Goal: Task Accomplishment & Management: Manage account settings

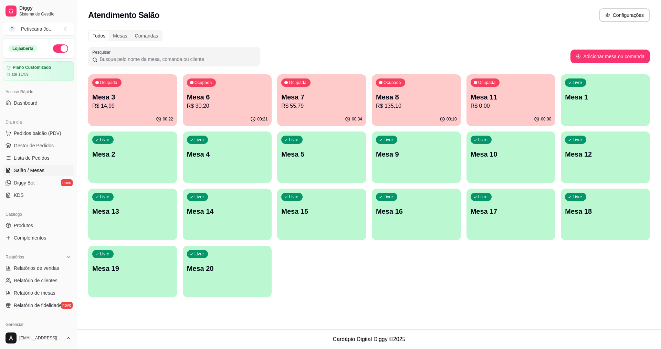
click at [339, 97] on p "Mesa 7" at bounding box center [321, 97] width 81 height 10
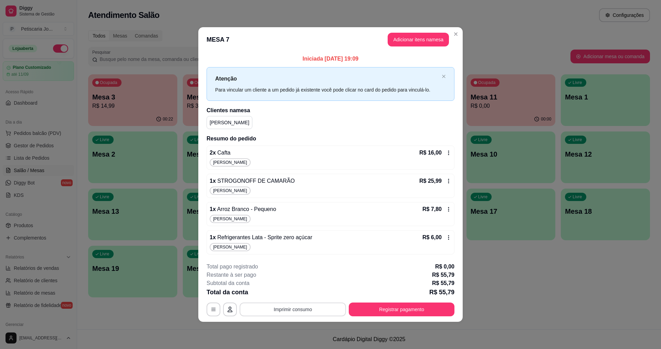
click at [304, 311] on button "Imprimir consumo" at bounding box center [293, 310] width 106 height 14
click at [296, 295] on button "IMPRESSORA" at bounding box center [295, 293] width 50 height 11
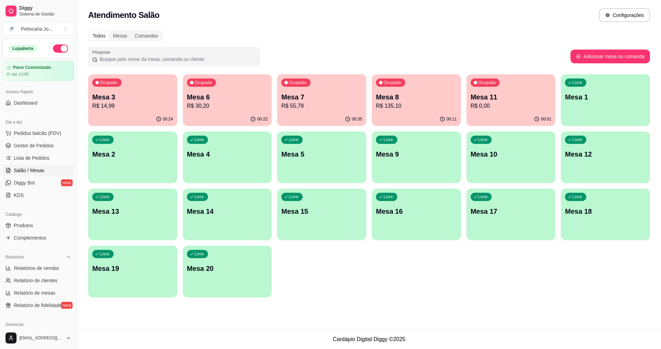
click at [307, 113] on div "00:35" at bounding box center [321, 119] width 89 height 13
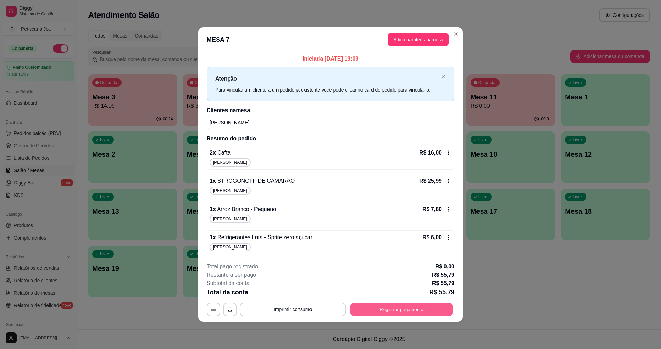
click at [411, 310] on button "Registrar pagamento" at bounding box center [402, 309] width 103 height 13
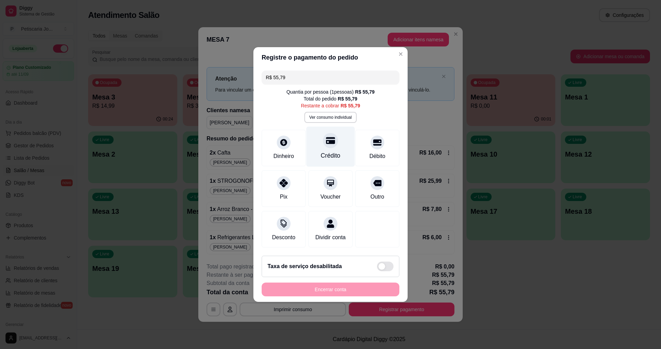
click at [330, 138] on icon at bounding box center [330, 140] width 9 height 7
type input "R$ 0,00"
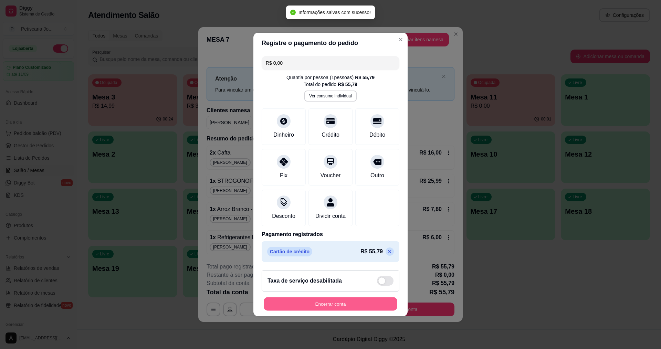
click at [342, 311] on button "Encerrar conta" at bounding box center [331, 303] width 134 height 13
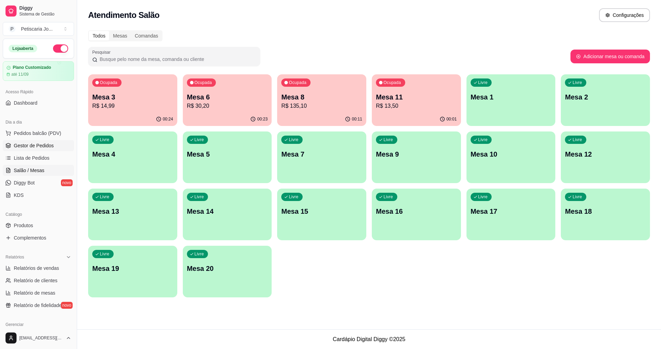
click at [23, 145] on span "Gestor de Pedidos" at bounding box center [34, 145] width 40 height 7
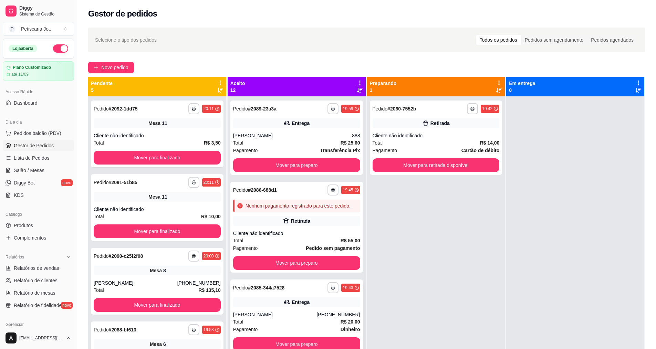
click at [259, 318] on div "[PERSON_NAME]" at bounding box center [275, 314] width 84 height 7
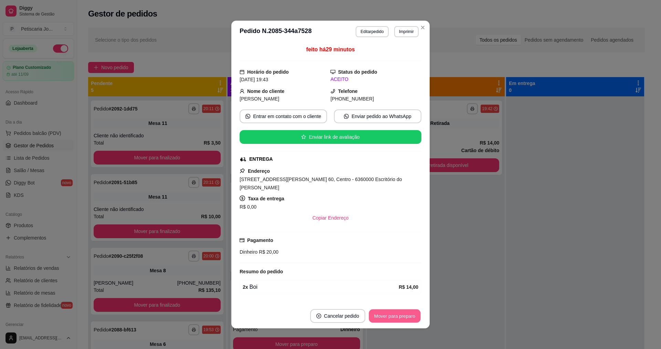
click at [396, 315] on button "Mover para preparo" at bounding box center [395, 316] width 52 height 13
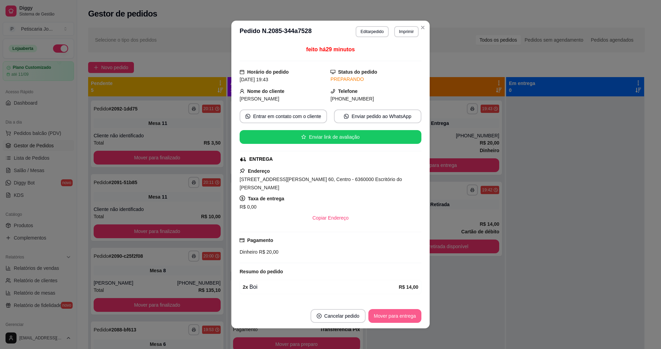
click at [404, 311] on button "Mover para entrega" at bounding box center [394, 316] width 53 height 14
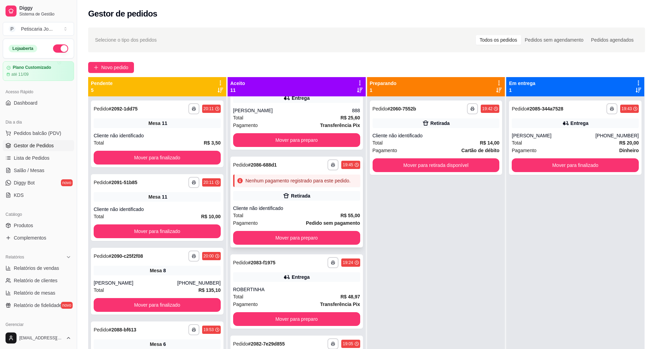
scroll to position [69, 0]
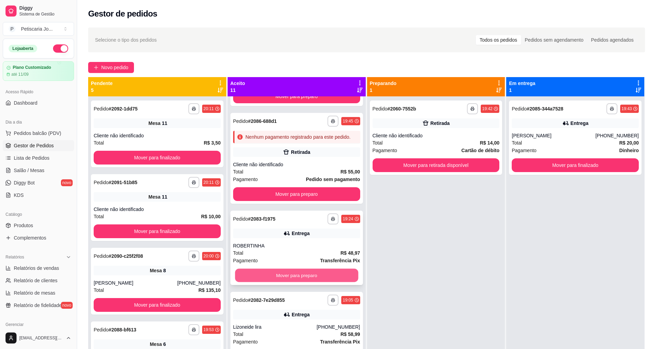
click at [289, 280] on button "Mover para preparo" at bounding box center [296, 275] width 123 height 13
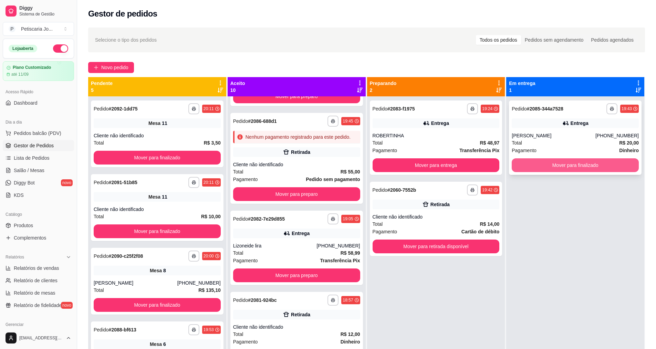
click at [563, 168] on button "Mover para finalizado" at bounding box center [575, 165] width 127 height 14
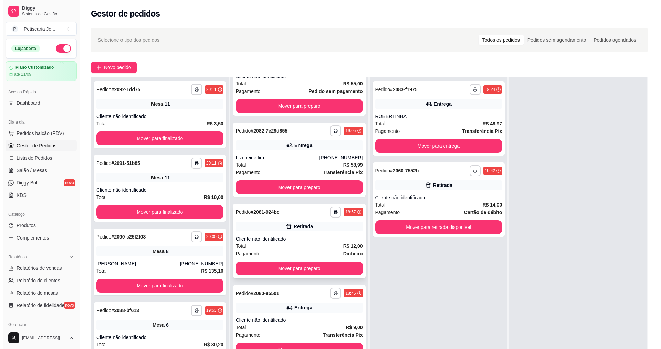
scroll to position [172, 0]
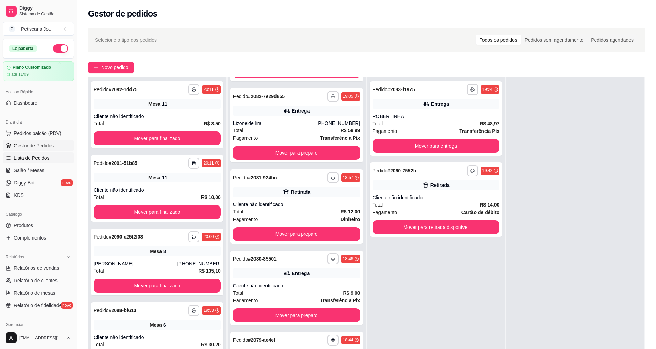
click at [26, 157] on span "Lista de Pedidos" at bounding box center [32, 158] width 36 height 7
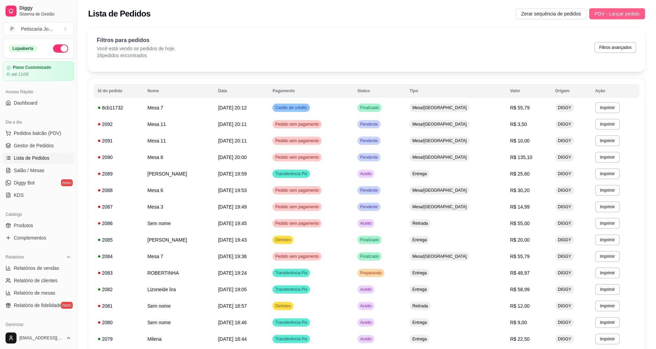
click at [614, 11] on span "PDV - Lançar pedido" at bounding box center [617, 14] width 45 height 8
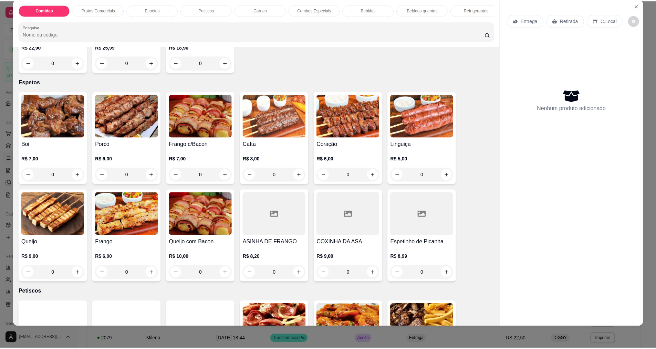
scroll to position [241, 0]
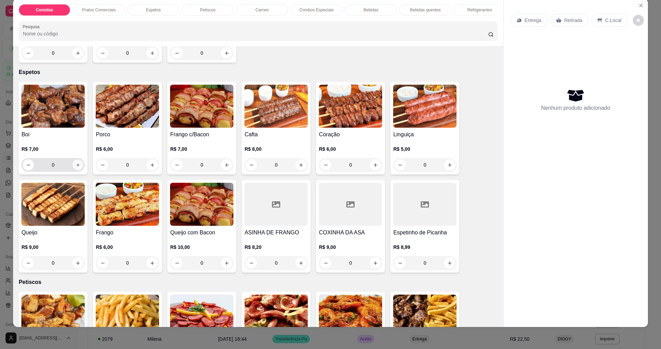
click at [76, 167] on icon "increase-product-quantity" at bounding box center [77, 164] width 3 height 3
click at [75, 168] on icon "increase-product-quantity" at bounding box center [77, 165] width 5 height 5
type input "3"
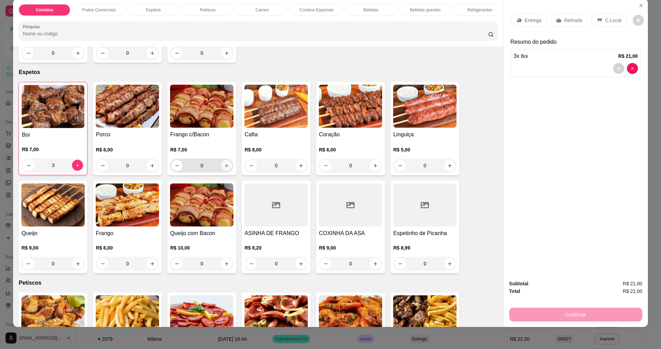
click at [224, 168] on icon "increase-product-quantity" at bounding box center [226, 165] width 5 height 5
type input "1"
click at [530, 23] on p "Entrega" at bounding box center [533, 20] width 17 height 7
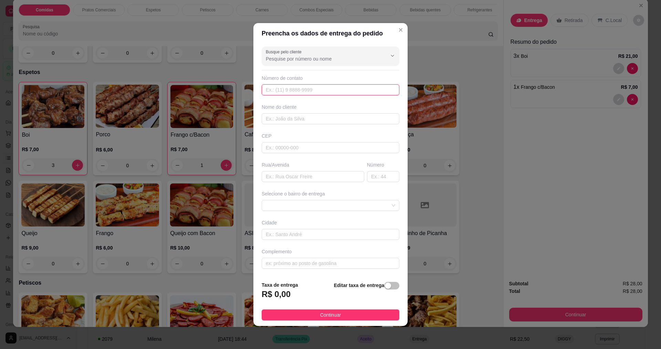
click at [322, 90] on input "text" at bounding box center [331, 89] width 138 height 11
type input "8888"
click at [299, 122] on input "text" at bounding box center [331, 118] width 138 height 11
type input "B"
type input "BERNAN"
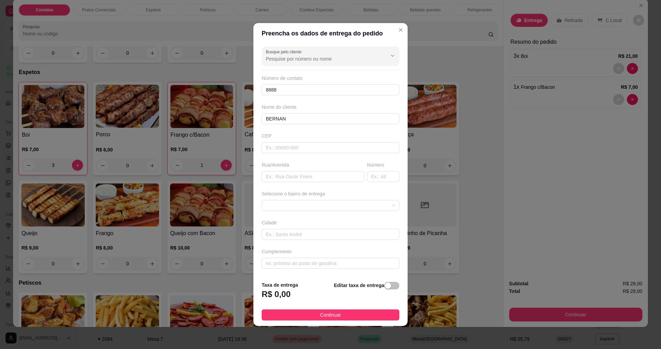
click at [287, 168] on div "Rua/Avenida" at bounding box center [313, 164] width 103 height 7
click at [290, 177] on input "text" at bounding box center [313, 176] width 103 height 11
click at [326, 315] on span "Continuar" at bounding box center [330, 315] width 21 height 8
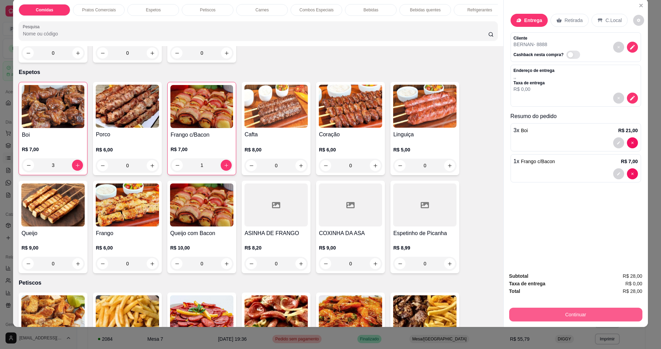
click at [604, 314] on button "Continuar" at bounding box center [575, 315] width 133 height 14
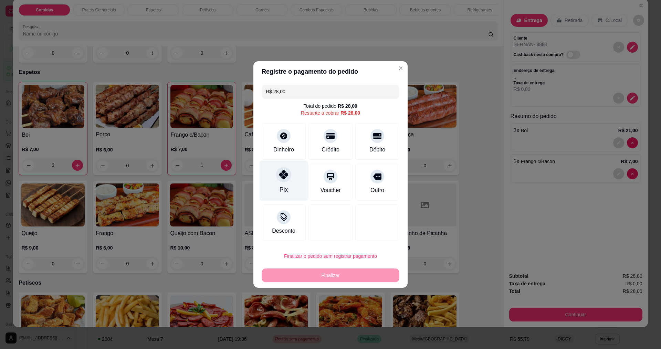
click at [277, 180] on div at bounding box center [283, 174] width 15 height 15
type input "R$ 0,00"
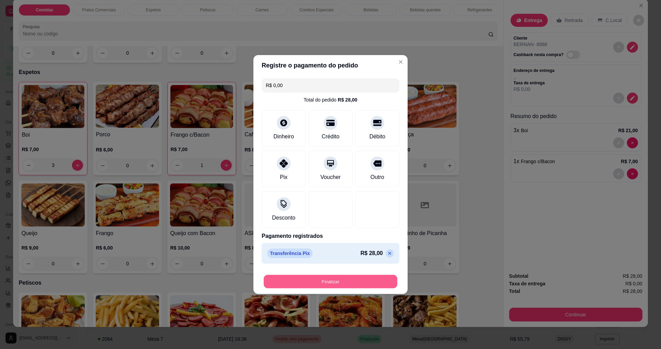
click at [326, 280] on button "Finalizar" at bounding box center [331, 281] width 134 height 13
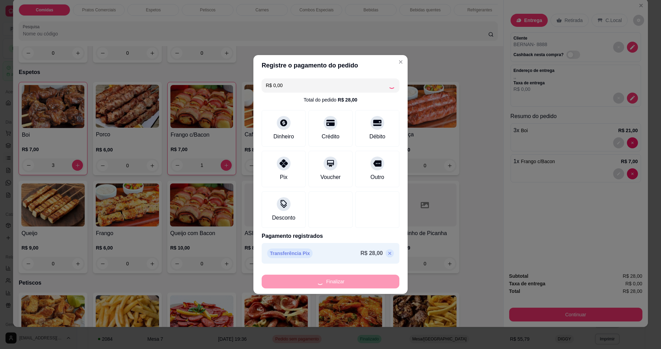
type input "0"
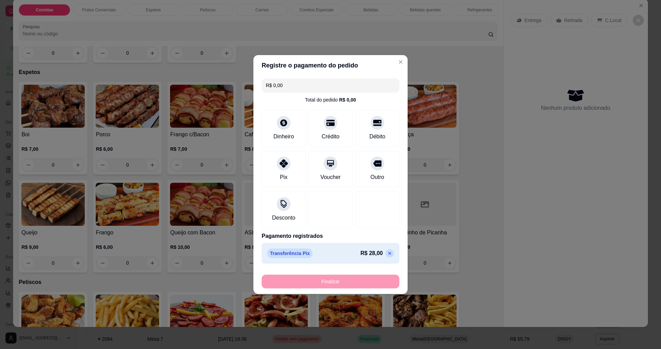
type input "-R$ 28,00"
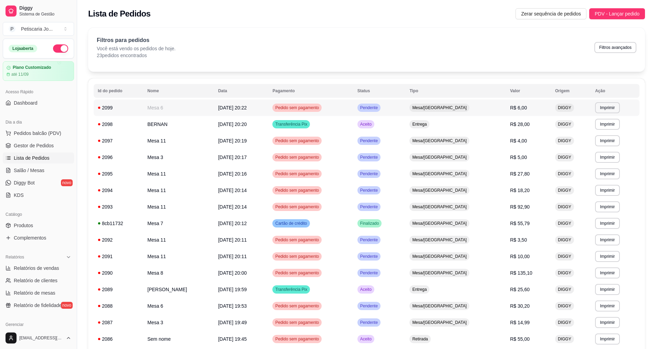
scroll to position [180, 0]
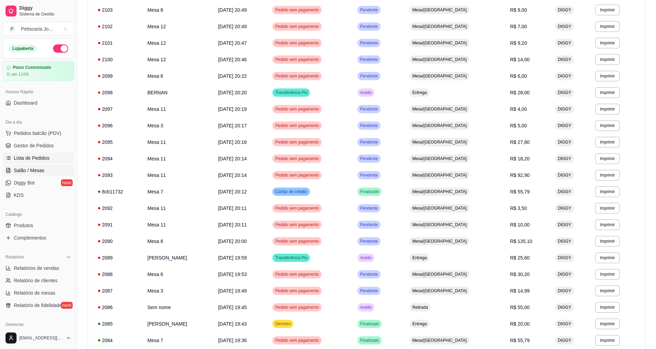
click at [24, 167] on span "Salão / Mesas" at bounding box center [29, 170] width 31 height 7
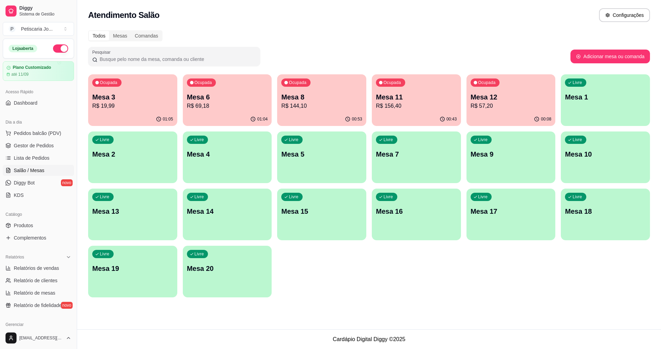
click at [239, 105] on p "R$ 69,18" at bounding box center [227, 106] width 81 height 8
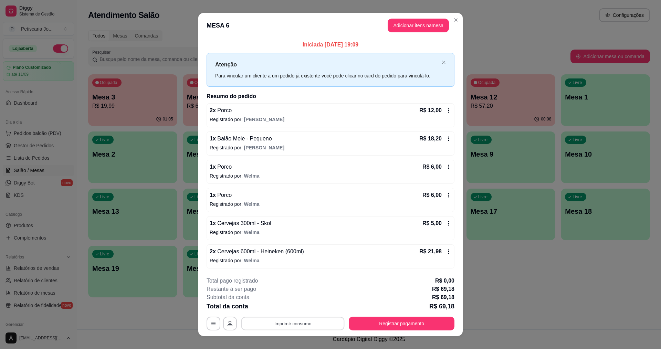
click at [316, 319] on button "Imprimir consumo" at bounding box center [292, 323] width 103 height 13
click at [304, 311] on button "IMPRESSORA" at bounding box center [293, 307] width 50 height 11
click at [392, 320] on button "Registrar pagamento" at bounding box center [402, 324] width 106 height 14
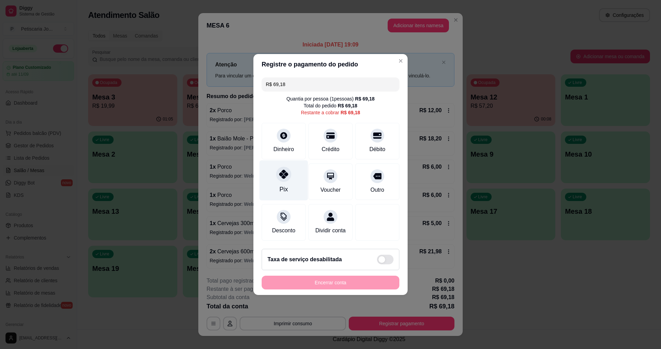
click at [288, 175] on div at bounding box center [283, 174] width 15 height 15
type input "R$ 0,00"
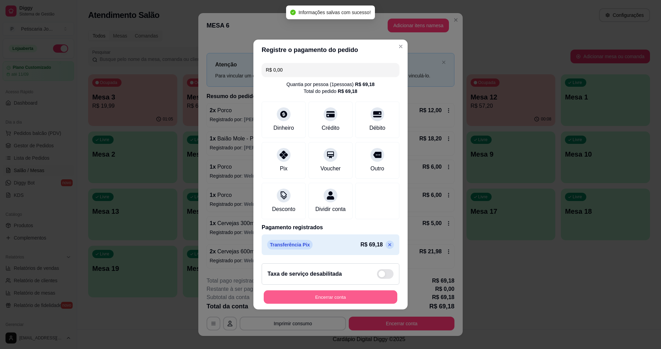
click at [320, 296] on button "Encerrar conta" at bounding box center [331, 297] width 134 height 13
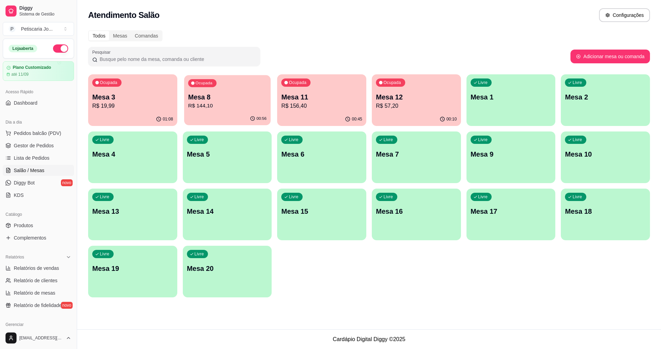
click at [207, 111] on div "Ocupada Mesa 8 R$ 144,10" at bounding box center [227, 93] width 86 height 37
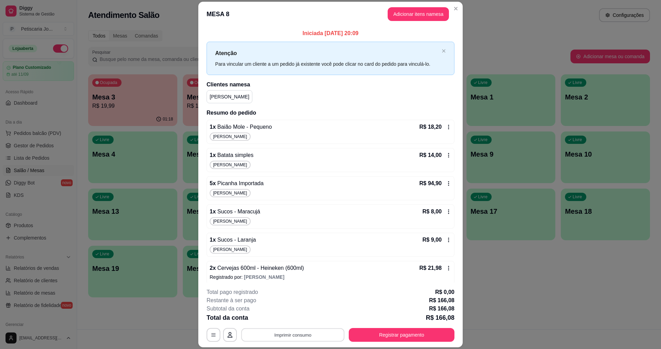
click at [323, 333] on button "Imprimir consumo" at bounding box center [292, 334] width 103 height 13
click at [284, 319] on button "IMPRESSORA" at bounding box center [293, 319] width 50 height 11
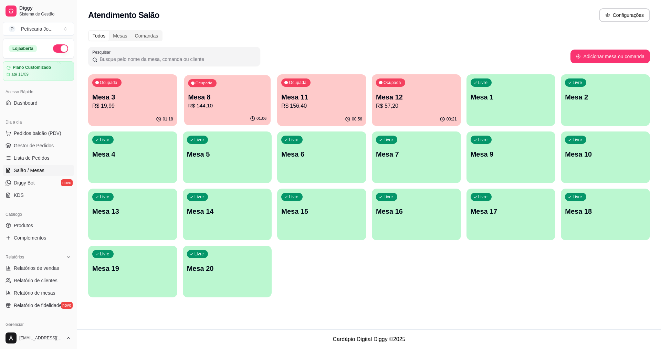
click at [235, 81] on div "Ocupada Mesa 8 R$ 144,10" at bounding box center [227, 93] width 86 height 37
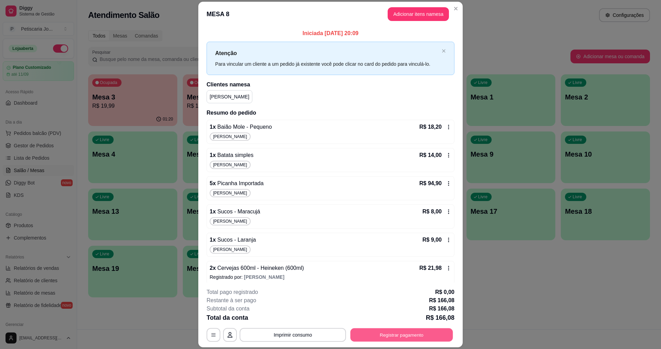
click at [389, 336] on button "Registrar pagamento" at bounding box center [402, 334] width 103 height 13
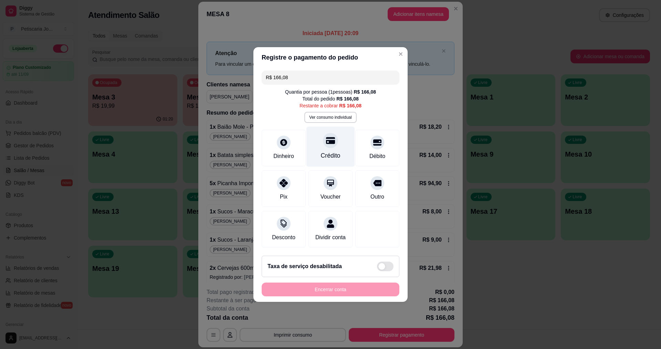
click at [320, 144] on div "Crédito" at bounding box center [330, 147] width 49 height 40
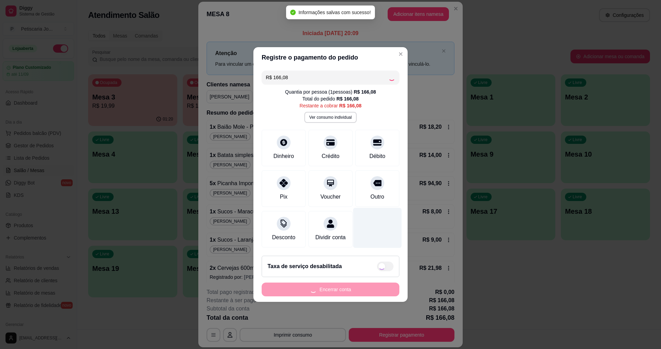
type input "R$ 0,00"
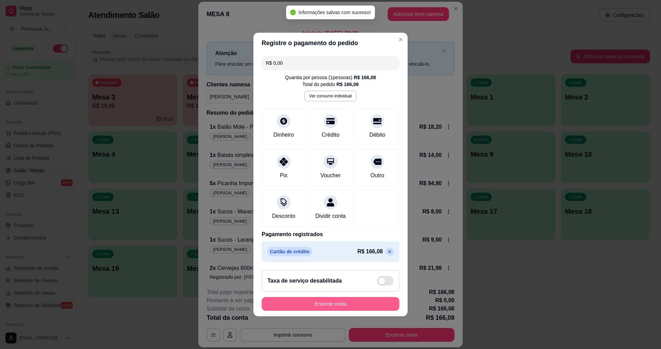
click at [344, 311] on button "Encerrar conta" at bounding box center [331, 304] width 138 height 14
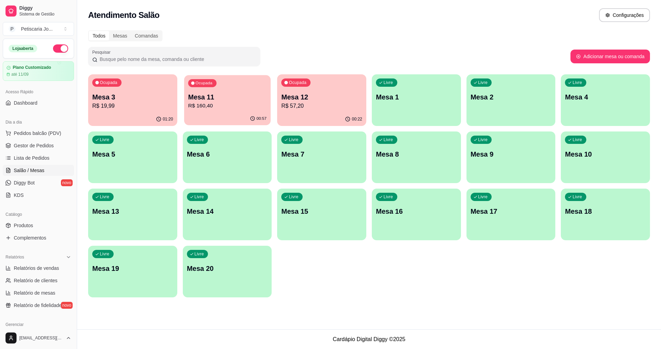
click at [219, 108] on p "R$ 160,40" at bounding box center [227, 106] width 79 height 8
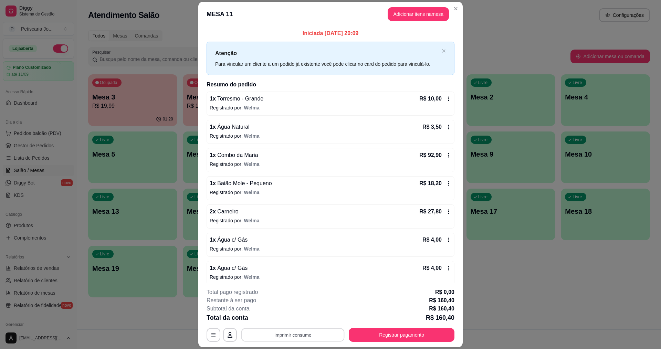
click at [293, 328] on div "**********" at bounding box center [331, 335] width 248 height 14
click at [292, 331] on button "Imprimir consumo" at bounding box center [293, 335] width 106 height 14
click at [295, 322] on button "IMPRESSORA" at bounding box center [293, 319] width 50 height 11
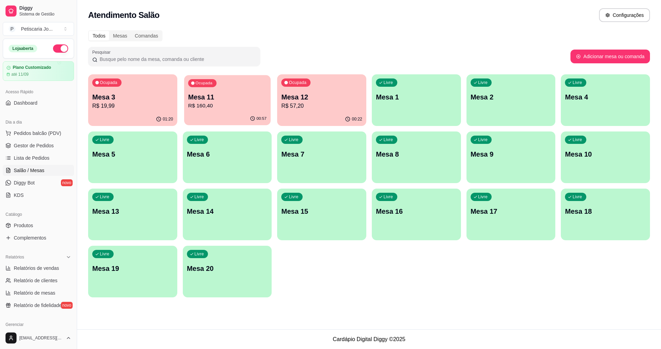
click at [224, 100] on p "Mesa 11" at bounding box center [227, 97] width 79 height 9
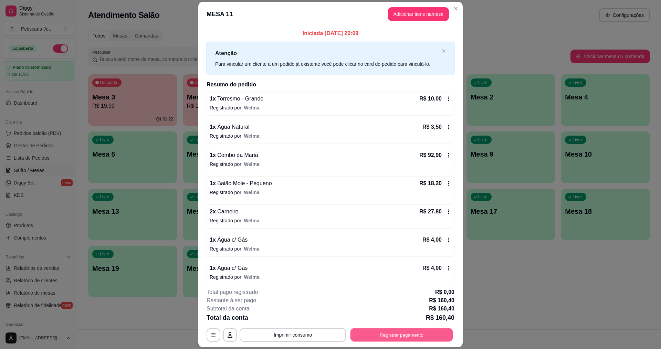
click at [384, 334] on button "Registrar pagamento" at bounding box center [402, 334] width 103 height 13
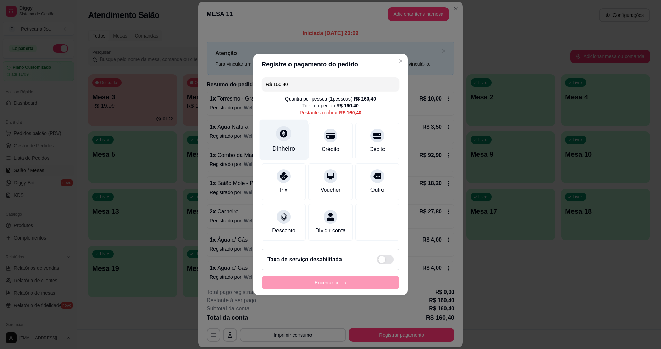
click at [277, 125] on div "Dinheiro" at bounding box center [284, 140] width 49 height 40
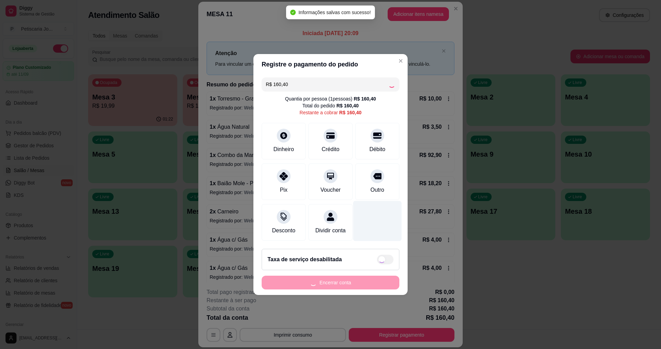
type input "R$ 0,00"
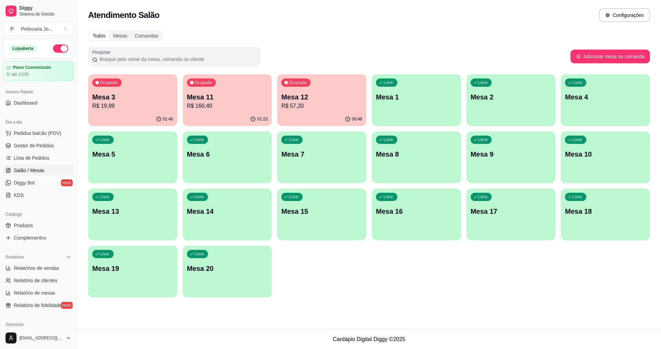
click at [149, 100] on p "Mesa 3" at bounding box center [132, 97] width 81 height 10
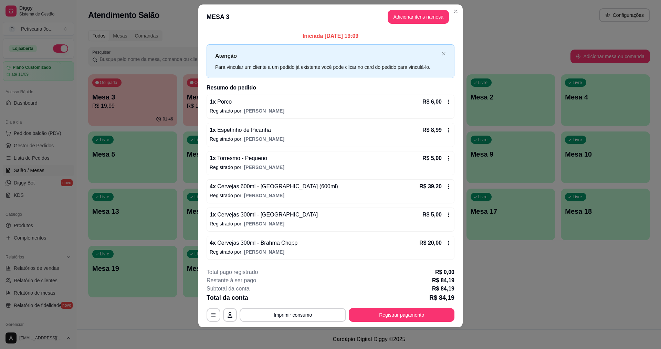
scroll to position [9, 0]
click at [275, 317] on button "Imprimir consumo" at bounding box center [293, 315] width 106 height 14
click at [299, 299] on button "IMPRESSORA" at bounding box center [293, 298] width 50 height 11
click at [375, 316] on button "Registrar pagamento" at bounding box center [402, 315] width 106 height 14
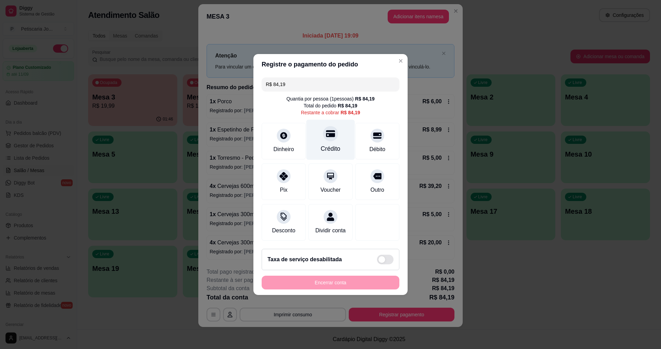
click at [330, 130] on icon at bounding box center [330, 133] width 9 height 7
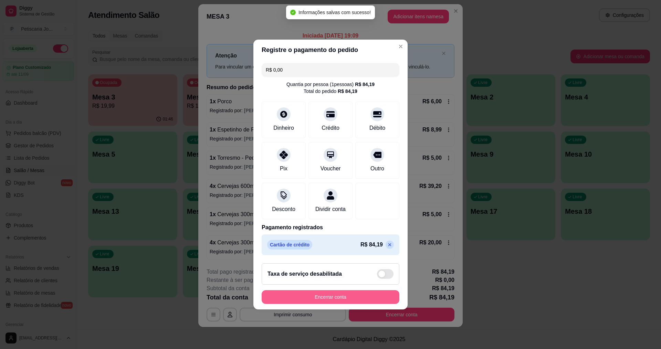
type input "R$ 0,00"
click at [346, 303] on button "Encerrar conta" at bounding box center [331, 297] width 134 height 13
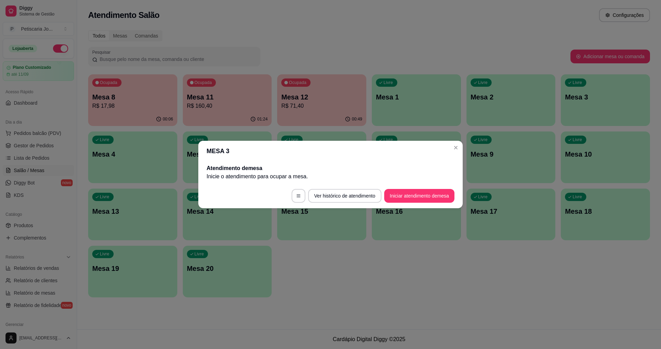
scroll to position [0, 0]
click at [333, 198] on button "Ver histórico de atendimento" at bounding box center [344, 195] width 71 height 13
click at [343, 200] on footer "Ver histórico de atendimento Iniciar atendimento de mesa" at bounding box center [330, 196] width 264 height 25
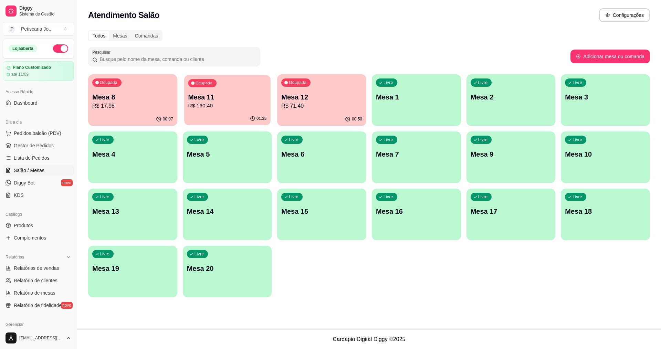
click at [200, 104] on p "R$ 160,40" at bounding box center [227, 106] width 79 height 8
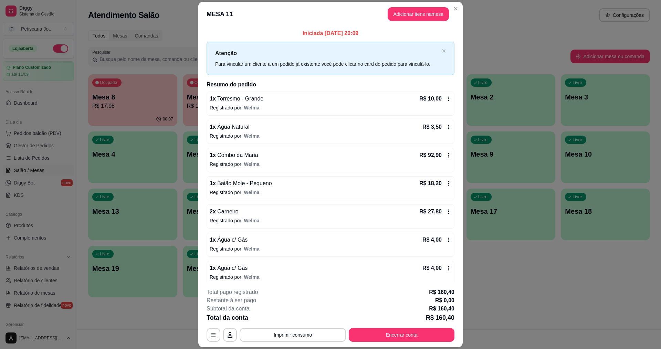
scroll to position [5, 0]
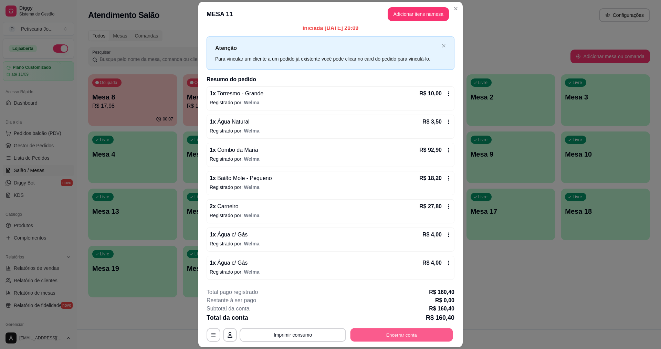
click at [366, 336] on button "Encerrar conta" at bounding box center [402, 334] width 103 height 13
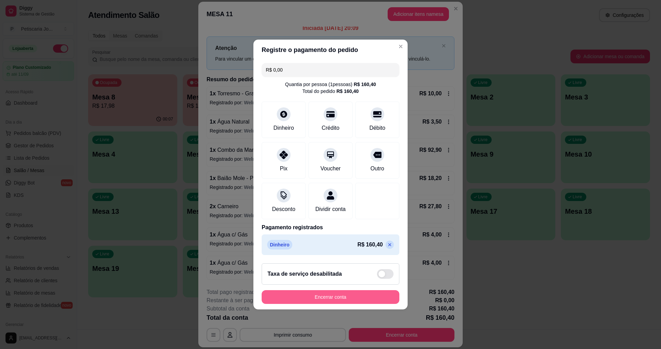
click at [326, 304] on button "Encerrar conta" at bounding box center [331, 297] width 138 height 14
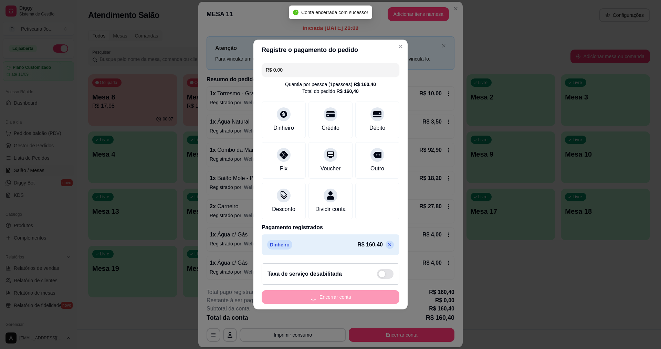
scroll to position [0, 0]
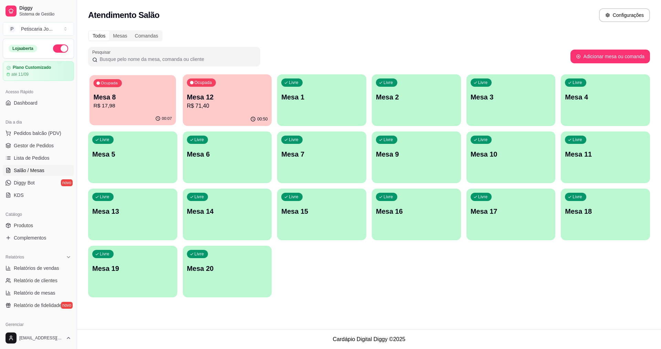
click at [116, 103] on p "R$ 17,98" at bounding box center [133, 106] width 79 height 8
click at [45, 147] on span "Gestor de Pedidos" at bounding box center [34, 145] width 40 height 7
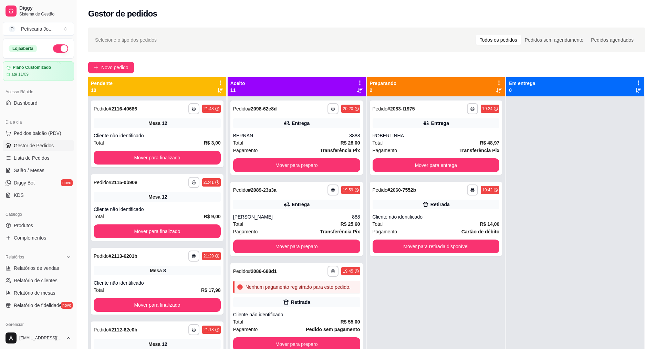
click at [105, 57] on div "**********" at bounding box center [366, 228] width 579 height 411
click at [109, 69] on span "Novo pedido" at bounding box center [114, 68] width 27 height 8
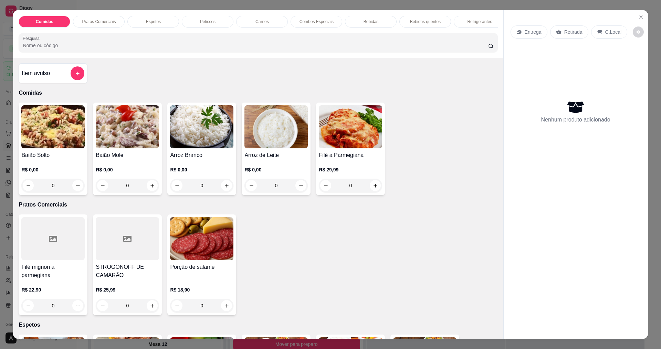
click at [93, 132] on div "Baião Mole R$ 0,00 0" at bounding box center [127, 149] width 69 height 93
click at [59, 126] on img at bounding box center [52, 126] width 63 height 43
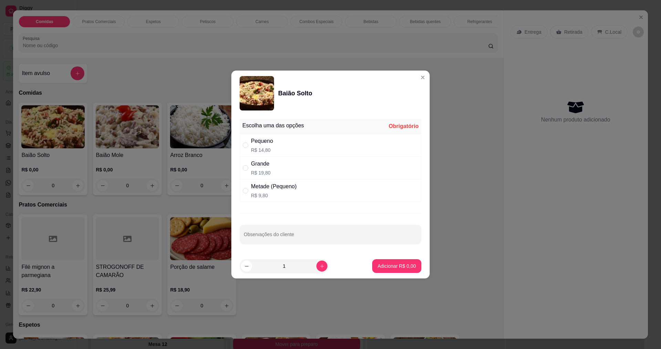
click at [261, 165] on div "Grande" at bounding box center [261, 164] width 20 height 8
radio input "true"
click at [321, 266] on button "increase-product-quantity" at bounding box center [321, 266] width 11 height 11
type input "2"
click at [375, 268] on p "Adicionar R$ 39,60" at bounding box center [395, 266] width 41 height 7
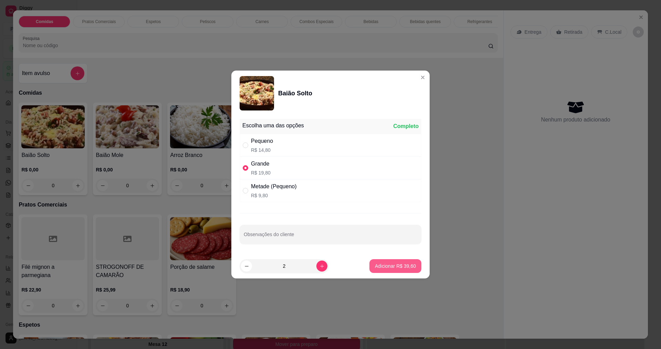
type input "2"
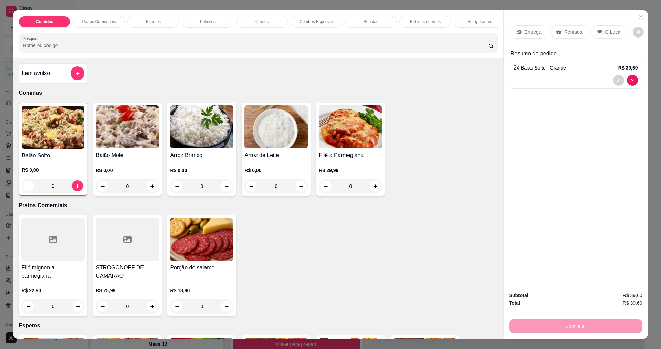
scroll to position [172, 0]
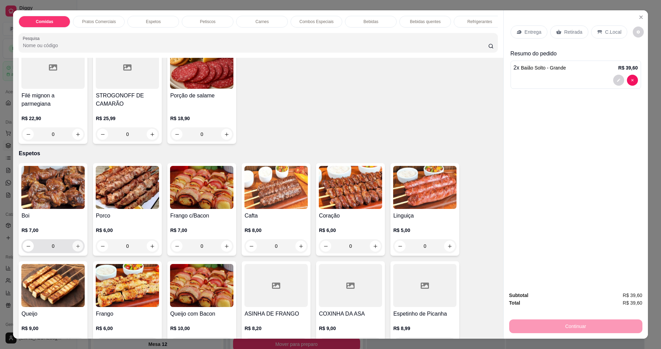
click at [75, 249] on icon "increase-product-quantity" at bounding box center [77, 246] width 5 height 5
type input "2"
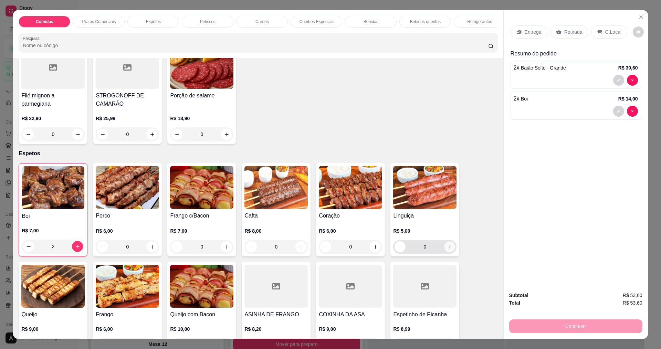
click at [450, 252] on button "increase-product-quantity" at bounding box center [450, 247] width 11 height 11
type input "1"
click at [526, 26] on div "Entrega" at bounding box center [529, 31] width 37 height 13
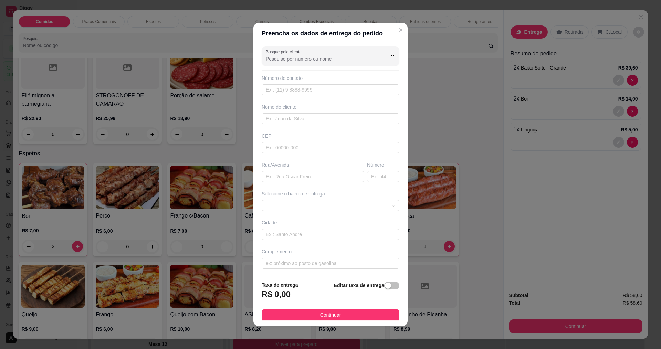
click at [291, 124] on div "Busque pelo cliente Número de contato Nome do cliente CEP Rua/[GEOGRAPHIC_DATA]…" at bounding box center [330, 160] width 154 height 232
click at [294, 118] on input "text" at bounding box center [331, 118] width 138 height 11
type input "YASN"
click at [294, 118] on input "text" at bounding box center [331, 118] width 138 height 11
click at [282, 118] on input "text" at bounding box center [331, 118] width 138 height 11
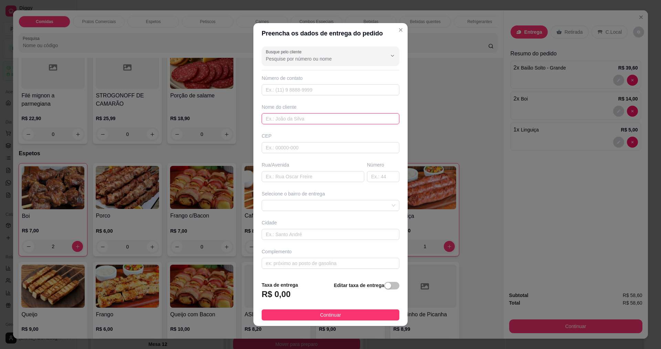
drag, startPoint x: 296, startPoint y: 113, endPoint x: 304, endPoint y: 121, distance: 10.7
click at [304, 121] on input "text" at bounding box center [331, 118] width 138 height 11
type input "YASMIM"
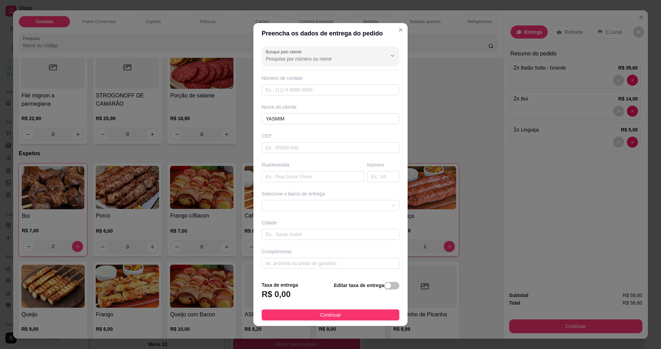
click at [327, 321] on footer "Taxa de entrega R$ 0,00 Editar taxa de entrega Continuar" at bounding box center [330, 301] width 154 height 50
click at [328, 314] on span "Continuar" at bounding box center [330, 315] width 21 height 8
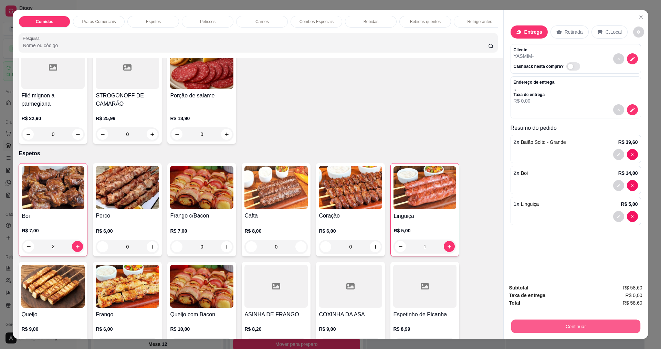
click at [561, 328] on button "Continuar" at bounding box center [575, 326] width 129 height 13
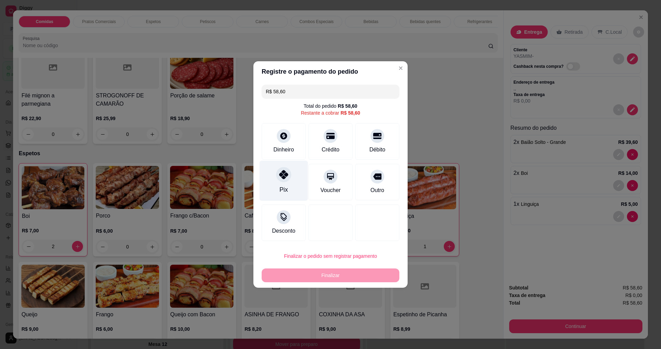
click at [285, 187] on div "Pix" at bounding box center [284, 189] width 8 height 9
type input "R$ 0,00"
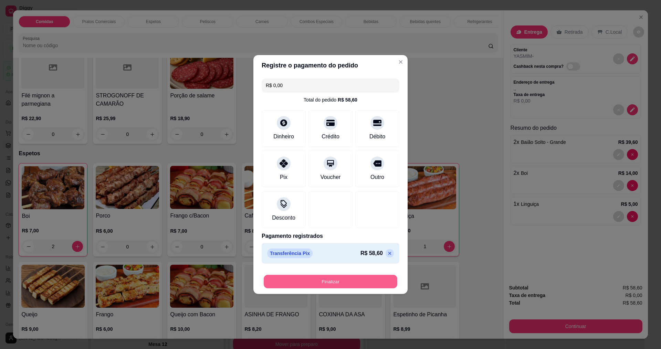
click at [324, 279] on button "Finalizar" at bounding box center [331, 281] width 134 height 13
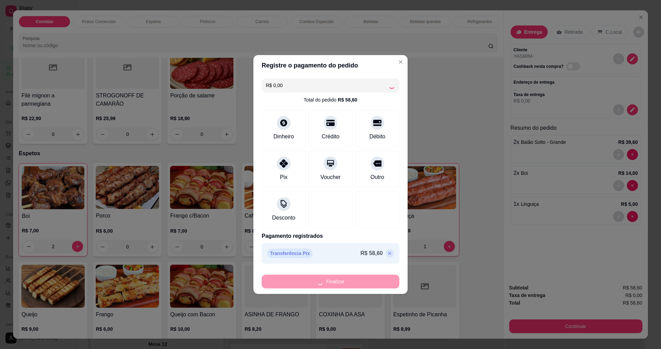
type input "0"
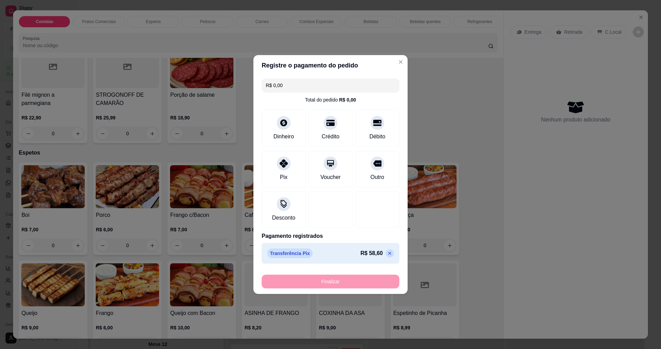
type input "-R$ 58,60"
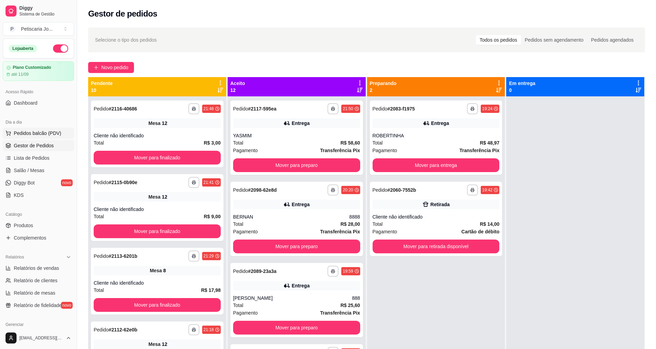
click at [22, 134] on span "Pedidos balcão (PDV)" at bounding box center [38, 133] width 48 height 7
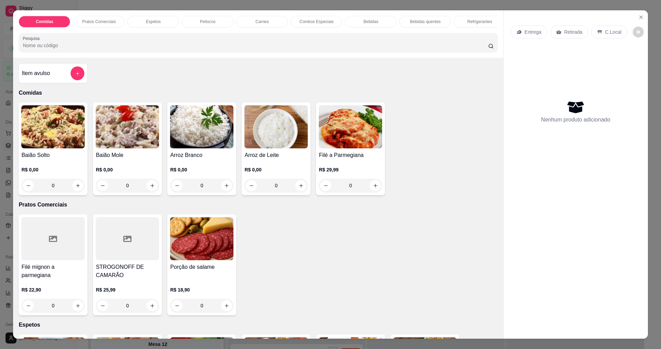
scroll to position [241, 0]
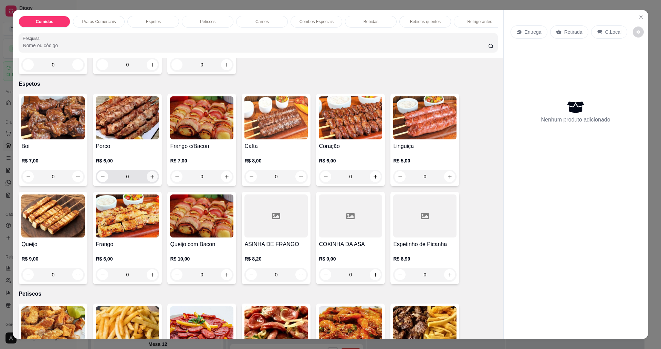
click at [151, 179] on icon "increase-product-quantity" at bounding box center [152, 176] width 5 height 5
type input "2"
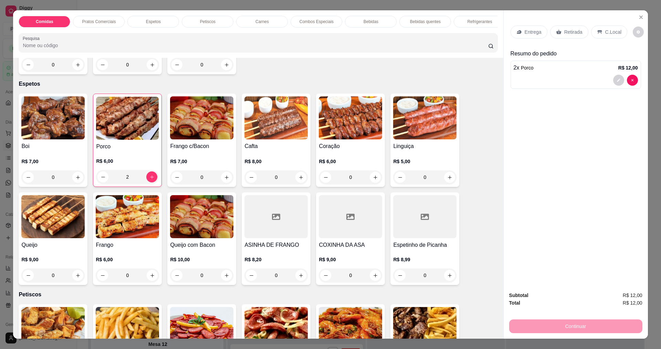
click at [19, 113] on div "Boi R$ 7,00 0" at bounding box center [53, 140] width 69 height 93
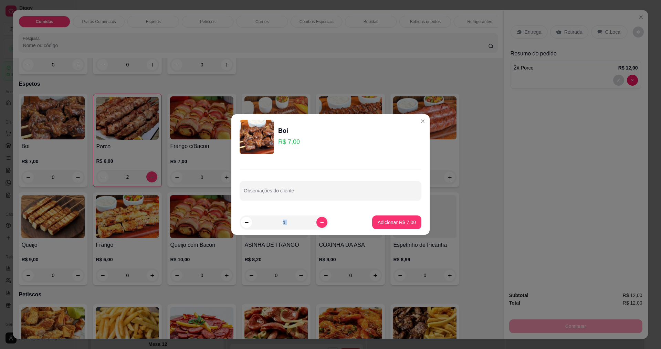
click at [383, 217] on section "Boi R$ 7,00 Observações do cliente 1 Adicionar R$ 7,00" at bounding box center [330, 174] width 198 height 121
click at [383, 217] on button "Adicionar R$ 7,00" at bounding box center [397, 222] width 48 height 13
type input "1"
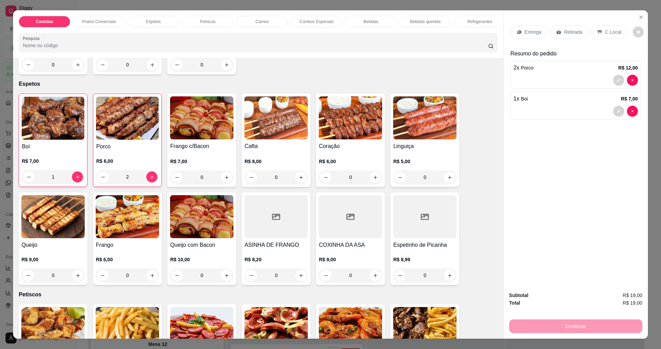
click at [524, 28] on div "Entrega" at bounding box center [529, 31] width 37 height 13
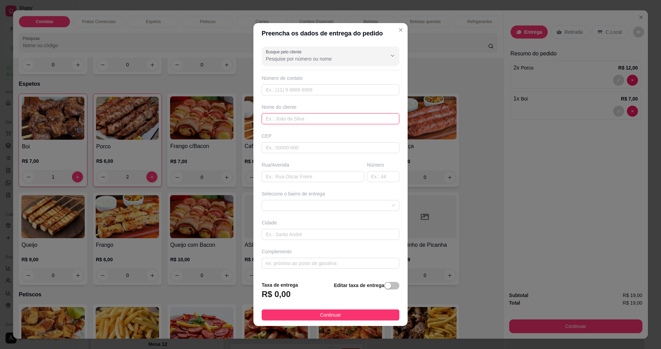
click at [375, 120] on input "text" at bounding box center [331, 118] width 138 height 11
type input "[PERSON_NAME]"
click at [284, 309] on footer "Taxa de entrega R$ 0,00 Editar taxa de entrega Continuar" at bounding box center [330, 301] width 154 height 50
click at [290, 315] on button "Continuar" at bounding box center [331, 315] width 138 height 11
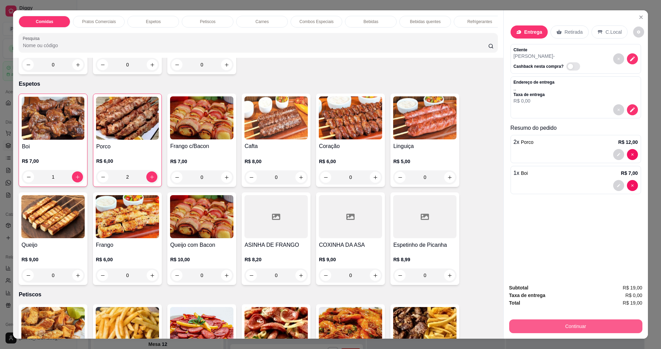
click at [550, 324] on button "Continuar" at bounding box center [575, 327] width 133 height 14
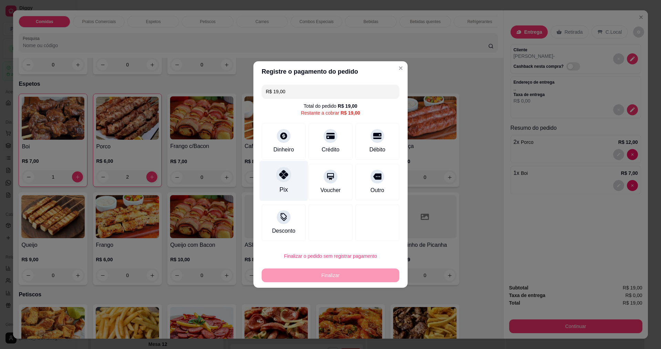
click at [286, 184] on div "Pix" at bounding box center [284, 181] width 49 height 40
type input "R$ 0,00"
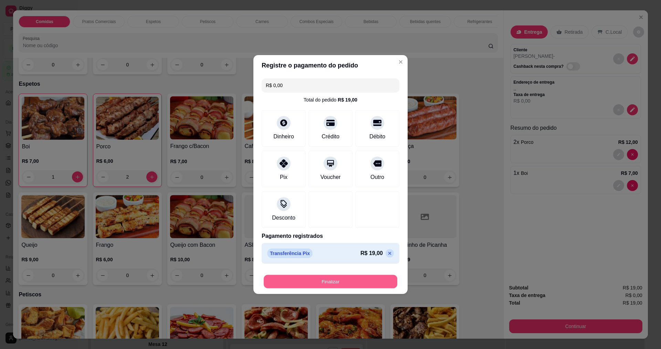
click at [313, 280] on button "Finalizar" at bounding box center [331, 281] width 134 height 13
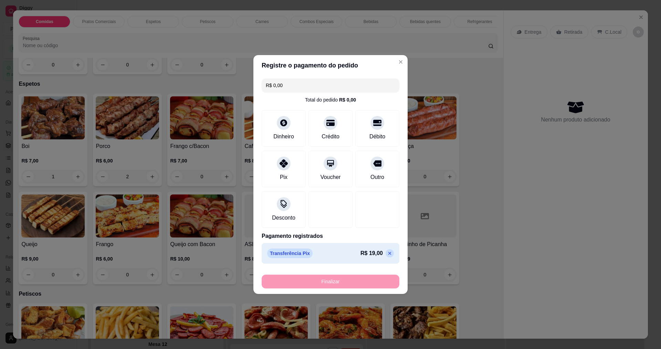
type input "0"
type input "-R$ 19,00"
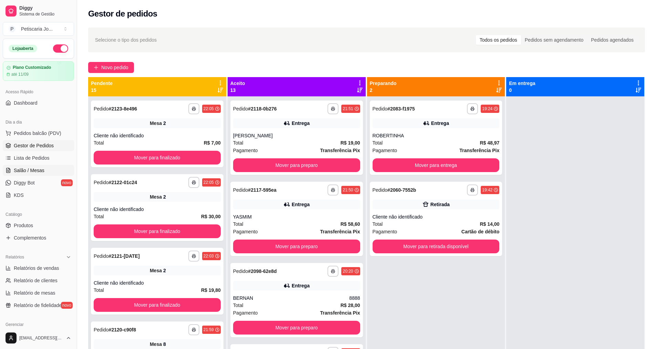
click at [13, 168] on link "Salão / Mesas" at bounding box center [38, 170] width 71 height 11
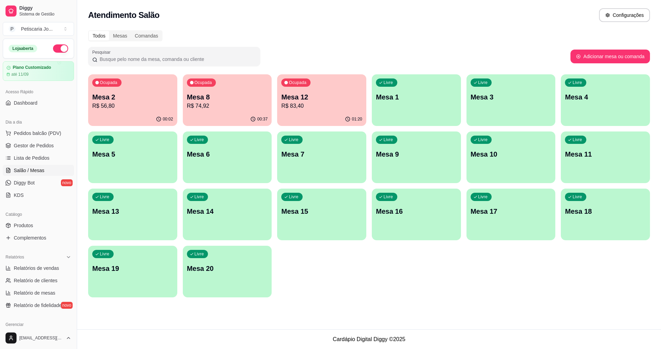
click at [135, 116] on div "00:02" at bounding box center [132, 119] width 89 height 13
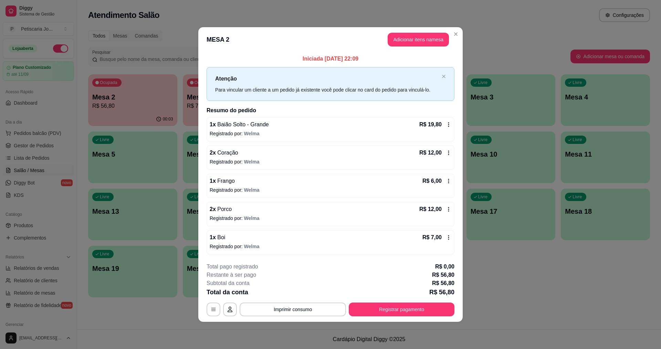
click at [449, 151] on icon at bounding box center [448, 152] width 1 height 4
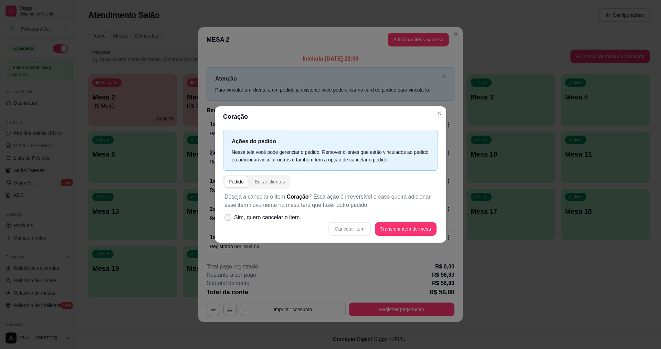
click at [228, 217] on icon at bounding box center [228, 218] width 6 height 4
click at [228, 219] on input "Sim, quero cancelar o item." at bounding box center [226, 221] width 4 height 4
checkbox input "true"
click at [353, 229] on button "Cancelar item" at bounding box center [349, 229] width 42 height 14
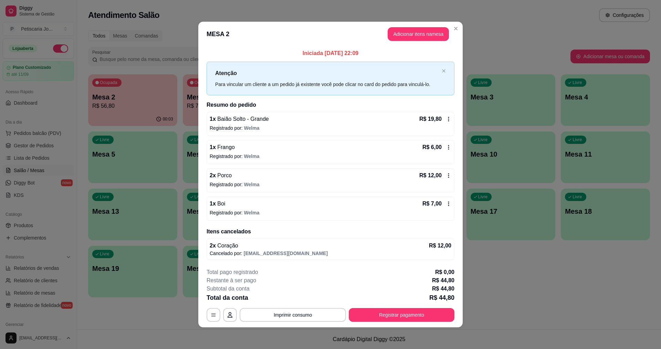
scroll to position [0, 0]
click at [446, 174] on icon at bounding box center [449, 175] width 6 height 6
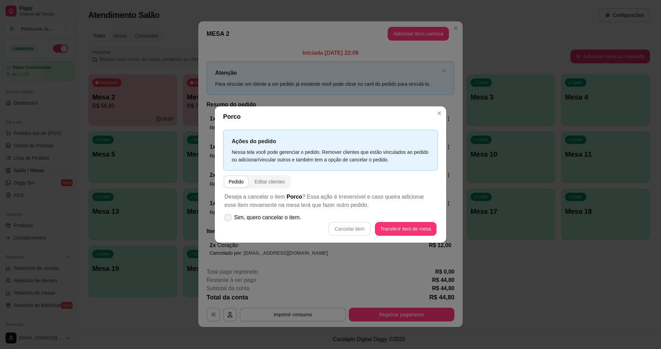
click at [228, 218] on icon at bounding box center [228, 218] width 6 height 4
click at [228, 219] on input "Sim, quero cancelar o item." at bounding box center [226, 221] width 4 height 4
checkbox input "true"
click at [353, 229] on button "Cancelar item" at bounding box center [349, 229] width 42 height 14
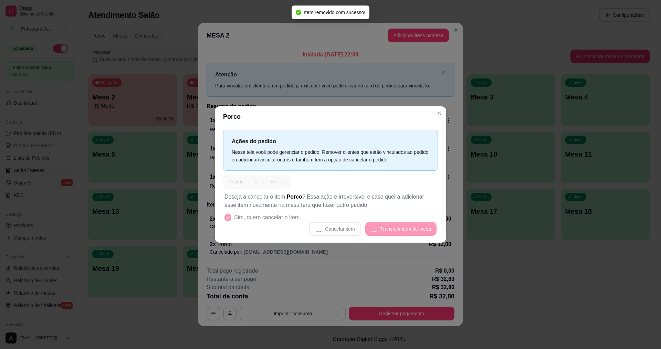
scroll to position [0, 0]
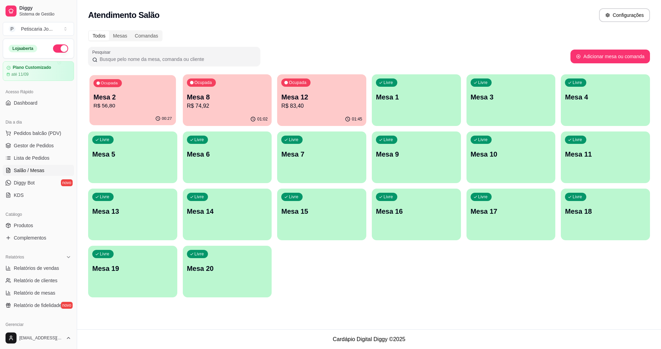
click at [140, 106] on p "R$ 56,80" at bounding box center [133, 106] width 79 height 8
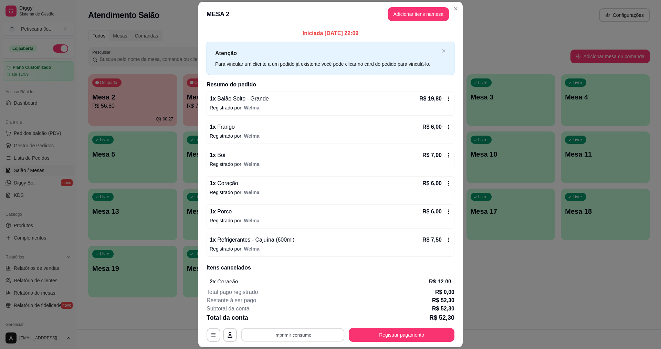
click at [287, 335] on button "Imprimir consumo" at bounding box center [292, 334] width 103 height 13
click at [299, 319] on button "IMPRESSORA" at bounding box center [293, 319] width 50 height 11
click at [390, 338] on button "Registrar pagamento" at bounding box center [402, 335] width 106 height 14
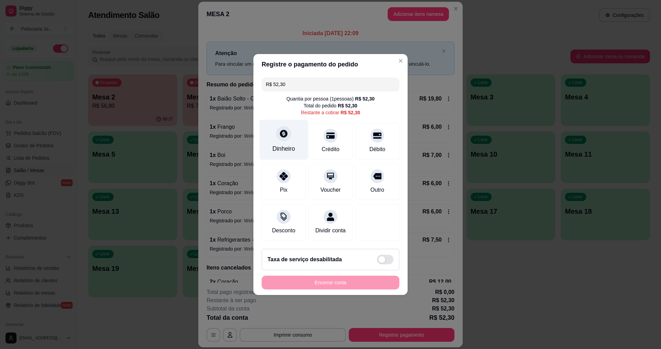
click at [289, 134] on div at bounding box center [283, 133] width 15 height 15
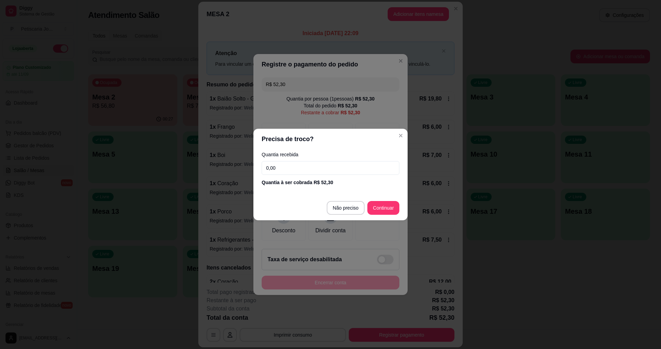
click at [277, 168] on input "0,00" at bounding box center [331, 168] width 138 height 14
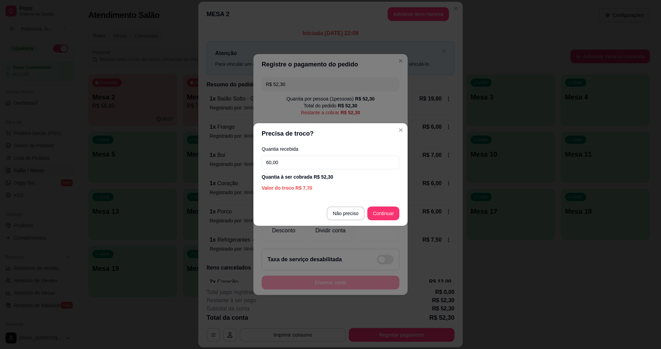
type input "60,00"
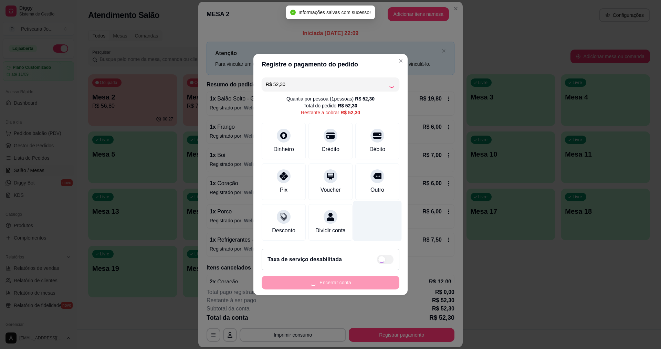
type input "R$ 0,00"
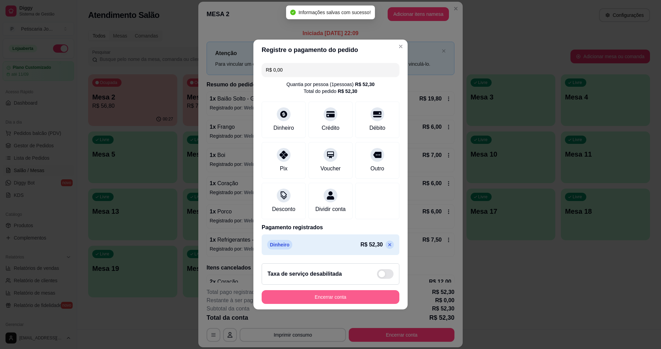
click at [356, 304] on button "Encerrar conta" at bounding box center [331, 297] width 138 height 14
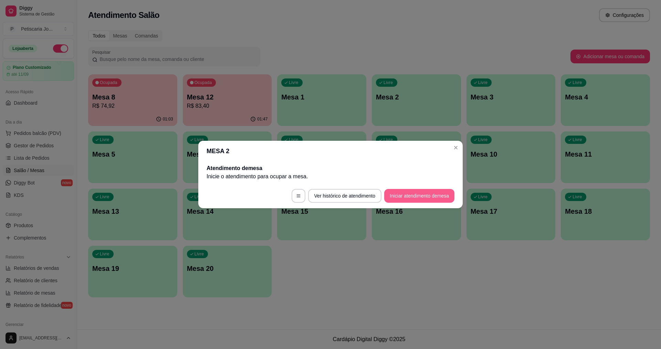
click at [434, 195] on button "Iniciar atendimento de mesa" at bounding box center [419, 196] width 70 height 14
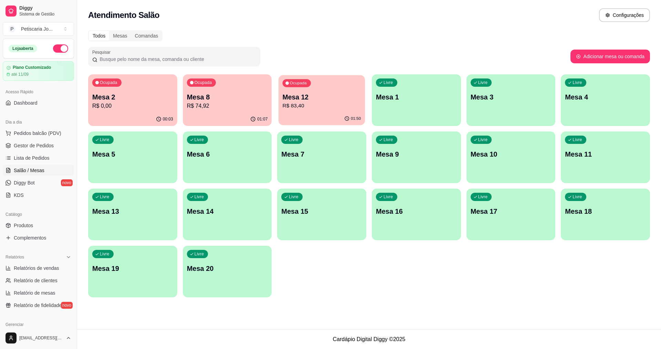
click at [327, 104] on p "R$ 83,40" at bounding box center [322, 106] width 79 height 8
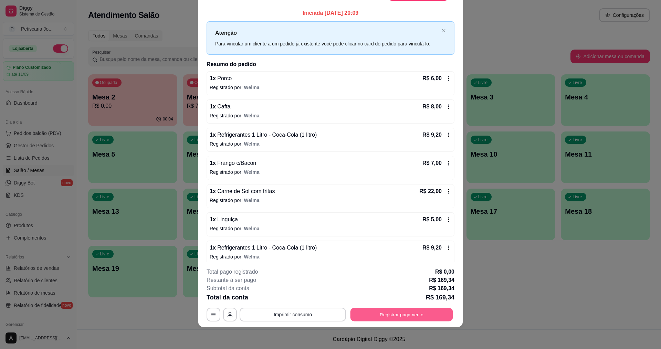
click at [431, 313] on button "Registrar pagamento" at bounding box center [402, 314] width 103 height 13
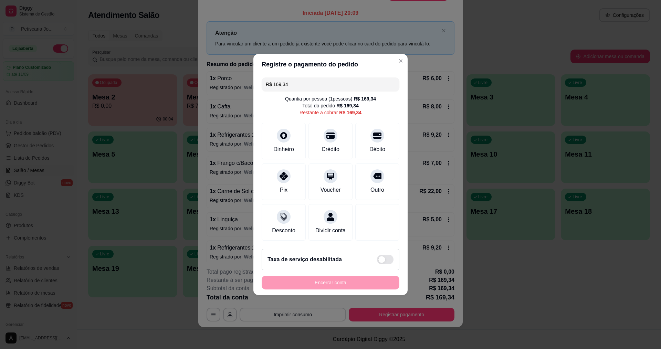
drag, startPoint x: 299, startPoint y: 82, endPoint x: 77, endPoint y: 18, distance: 230.2
click at [77, 18] on div "Registre o pagamento do pedido R$ 169,34 Quantia por pessoa ( 1 pessoas) R$ 169…" at bounding box center [330, 174] width 661 height 349
type input "R$ 5,00"
click at [283, 129] on icon at bounding box center [283, 133] width 9 height 9
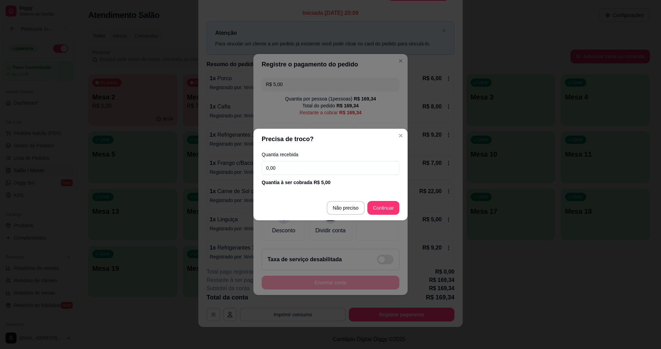
click at [280, 166] on input "0,00" at bounding box center [331, 168] width 138 height 14
type input "5,00"
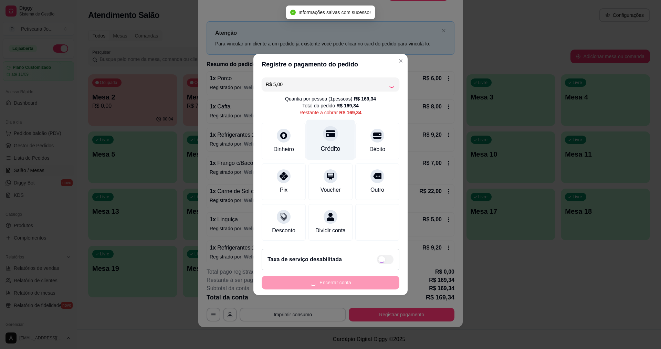
type input "R$ 164,34"
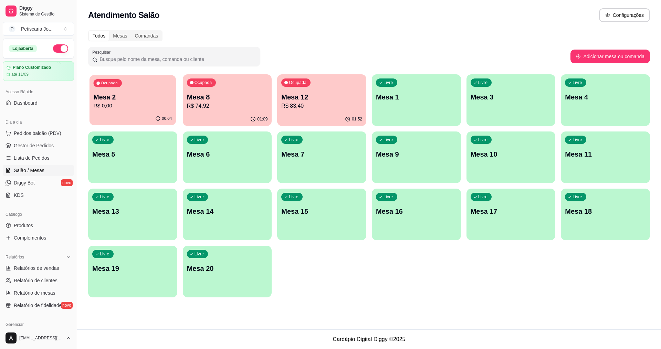
click at [96, 106] on p "R$ 0,00" at bounding box center [133, 106] width 79 height 8
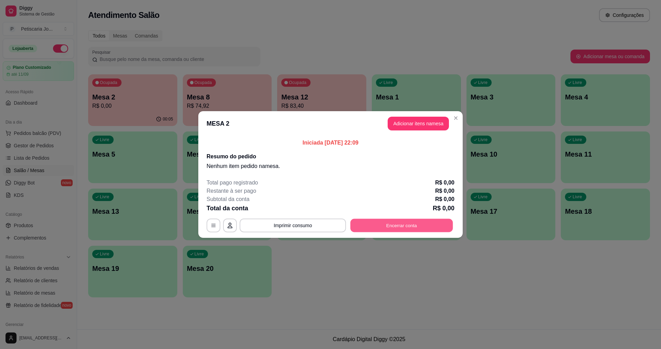
click at [397, 225] on button "Encerrar conta" at bounding box center [402, 225] width 103 height 13
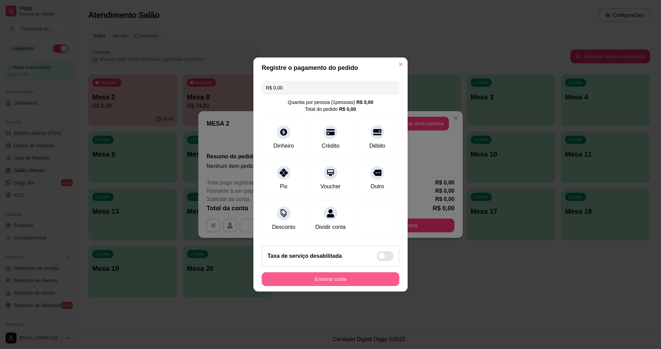
click at [377, 286] on button "Encerrar conta" at bounding box center [331, 279] width 138 height 14
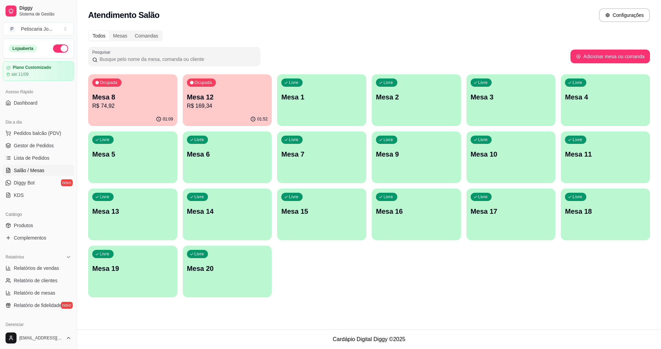
click at [205, 98] on p "Mesa 12" at bounding box center [227, 97] width 81 height 10
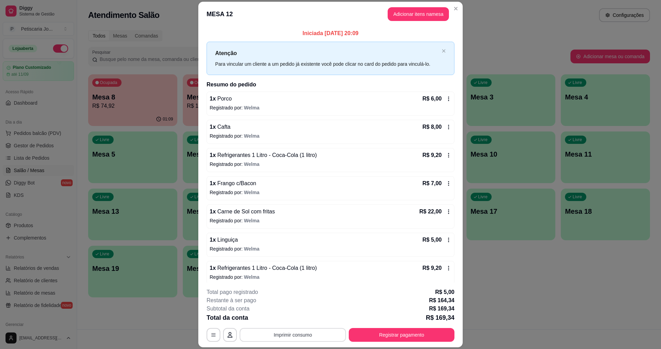
click at [280, 335] on button "Imprimir consumo" at bounding box center [293, 335] width 106 height 14
click at [292, 315] on button "IMPRESSORA" at bounding box center [292, 319] width 48 height 11
click at [389, 335] on button "Registrar pagamento" at bounding box center [402, 334] width 103 height 13
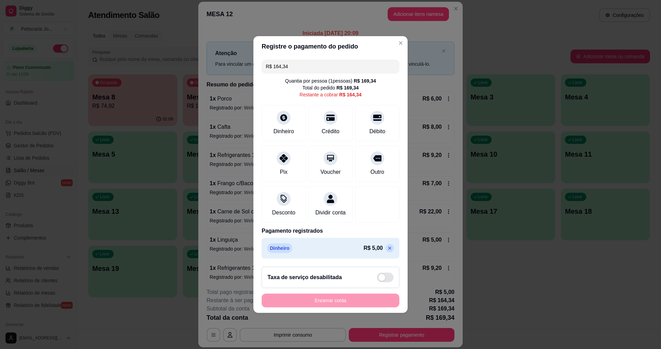
drag, startPoint x: 299, startPoint y: 62, endPoint x: 184, endPoint y: 41, distance: 117.6
click at [184, 41] on div "Registre o pagamento do pedido R$ 164,34 Quantia por pessoa ( 1 pessoas) R$ 169…" at bounding box center [330, 174] width 661 height 349
click at [365, 120] on div "Débito" at bounding box center [377, 122] width 49 height 40
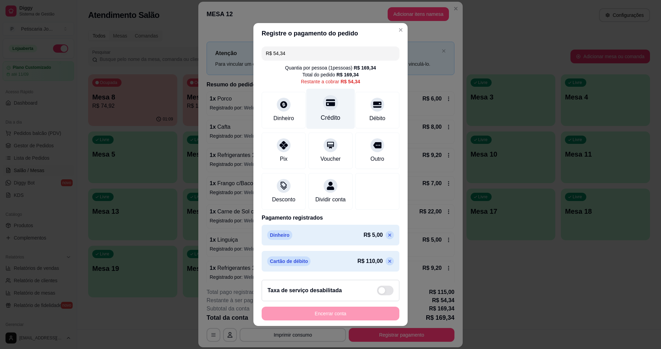
click at [324, 113] on div "Crédito" at bounding box center [331, 117] width 20 height 9
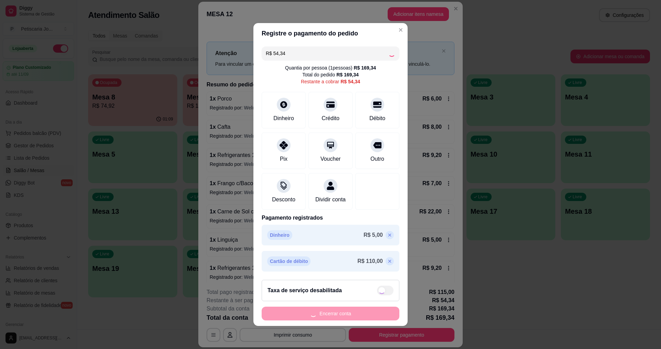
type input "R$ 0,00"
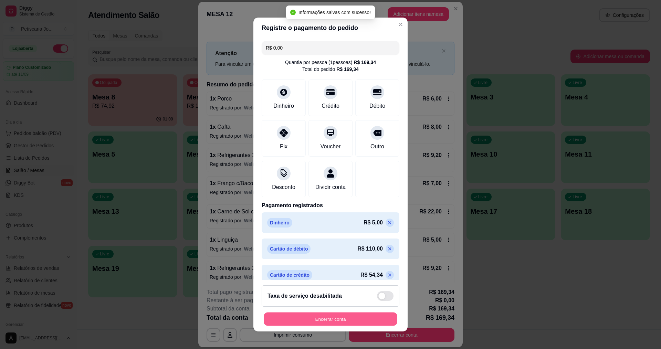
click at [346, 321] on button "Encerrar conta" at bounding box center [331, 319] width 134 height 13
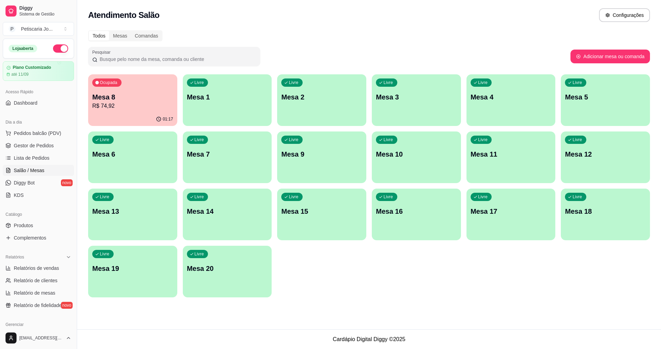
click at [149, 106] on p "R$ 74,92" at bounding box center [132, 106] width 81 height 8
click at [119, 115] on div "01:21" at bounding box center [132, 119] width 89 height 13
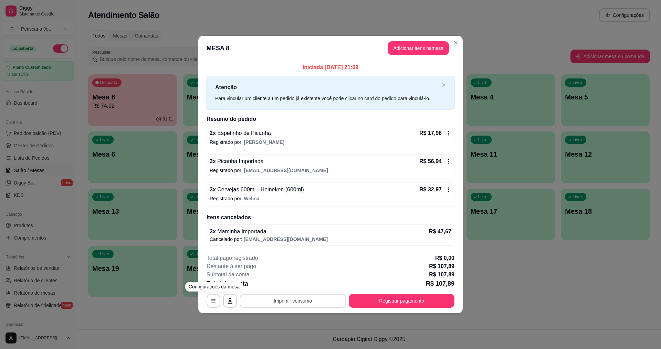
click at [282, 306] on button "Imprimir consumo" at bounding box center [293, 301] width 106 height 14
click at [290, 284] on button "IMPRESSORA" at bounding box center [295, 285] width 50 height 11
click at [375, 298] on button "Registrar pagamento" at bounding box center [402, 300] width 103 height 13
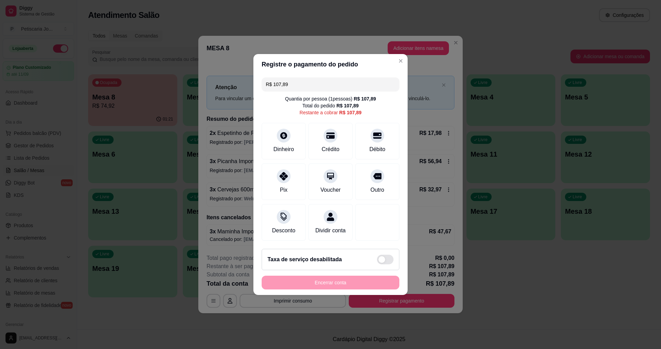
drag, startPoint x: 305, startPoint y: 79, endPoint x: 212, endPoint y: 63, distance: 94.5
click at [212, 63] on div "Registre o pagamento do pedido R$ 107,89 Quantia por pessoa ( 1 pessoas) R$ 107…" at bounding box center [330, 174] width 661 height 349
click at [323, 134] on div at bounding box center [330, 133] width 15 height 15
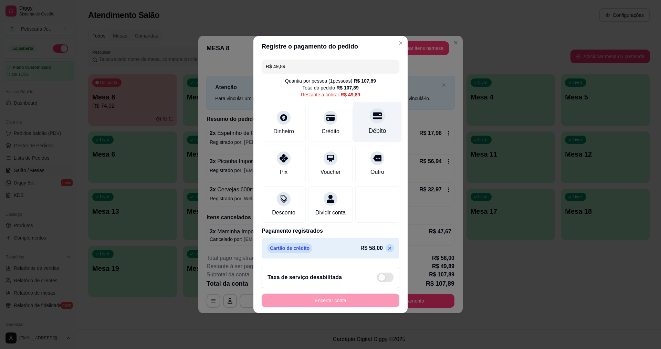
click at [366, 117] on div "Débito" at bounding box center [377, 122] width 49 height 40
type input "R$ 0,00"
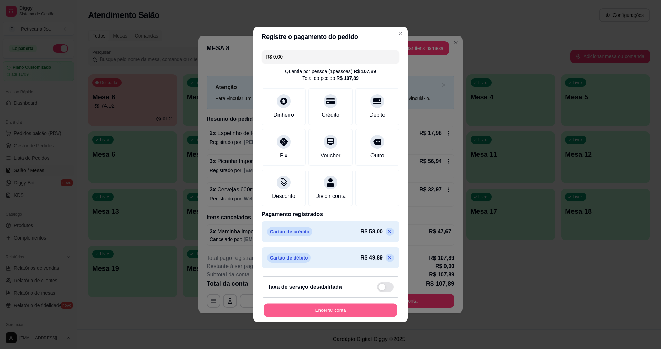
click at [358, 316] on button "Encerrar conta" at bounding box center [331, 310] width 134 height 13
